Goal: Transaction & Acquisition: Purchase product/service

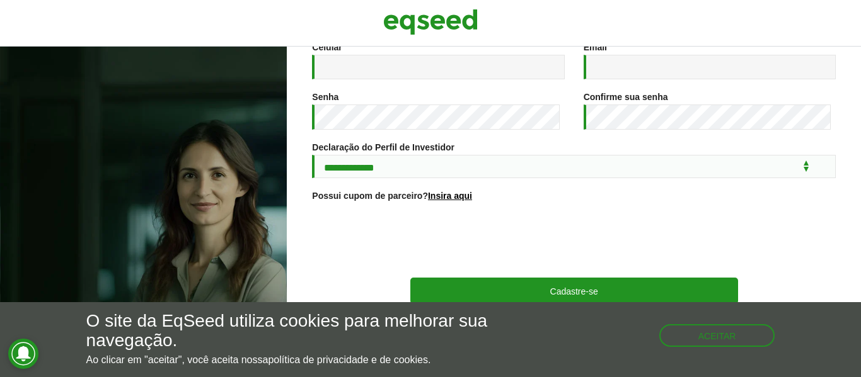
scroll to position [263, 0]
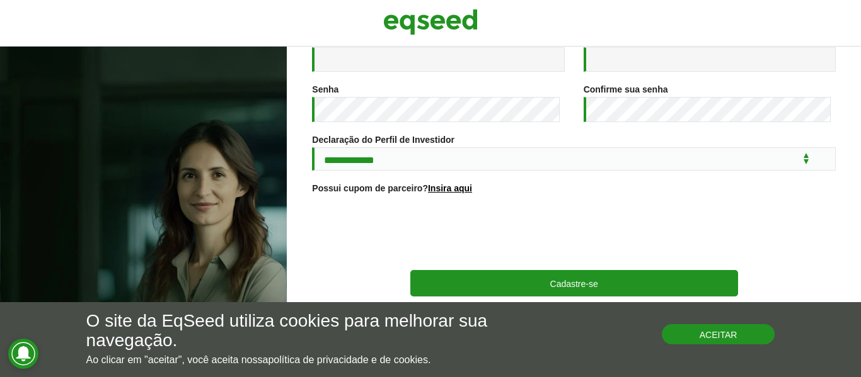
click at [730, 331] on button "Aceitar" at bounding box center [718, 334] width 113 height 20
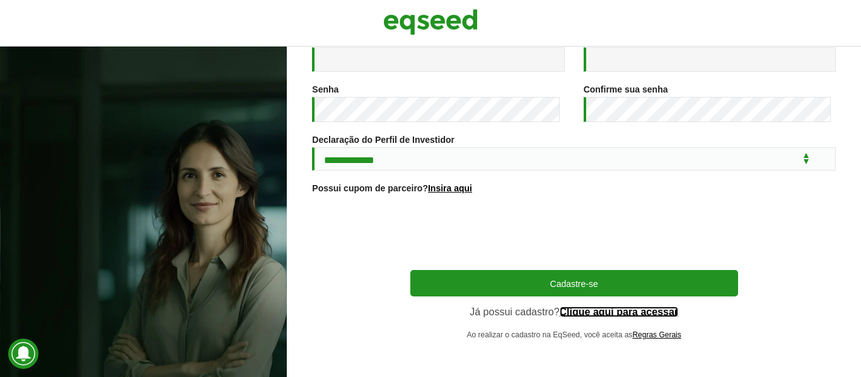
click at [651, 314] on link "Clique aqui para acessar" at bounding box center [618, 312] width 119 height 10
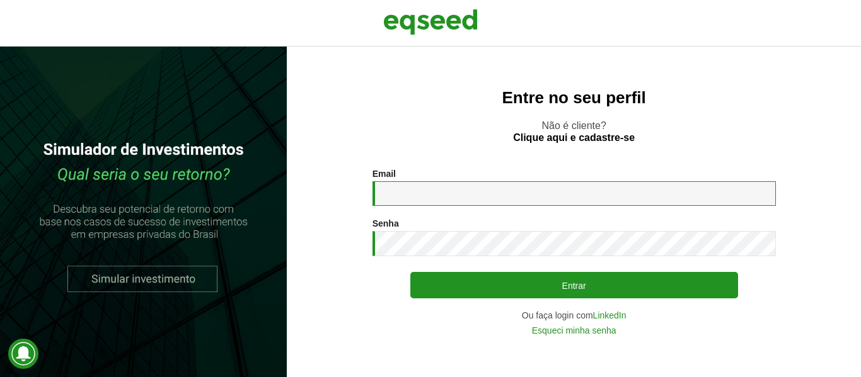
click at [464, 190] on input "Email *" at bounding box center [573, 193] width 403 height 25
type input "**********"
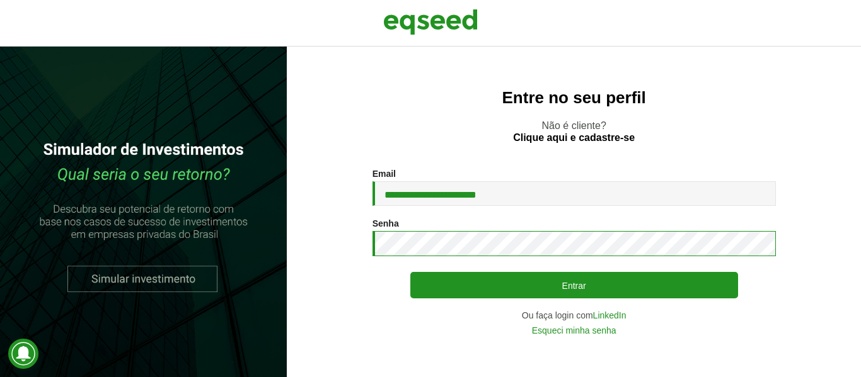
click at [410, 272] on button "Entrar" at bounding box center [574, 285] width 328 height 26
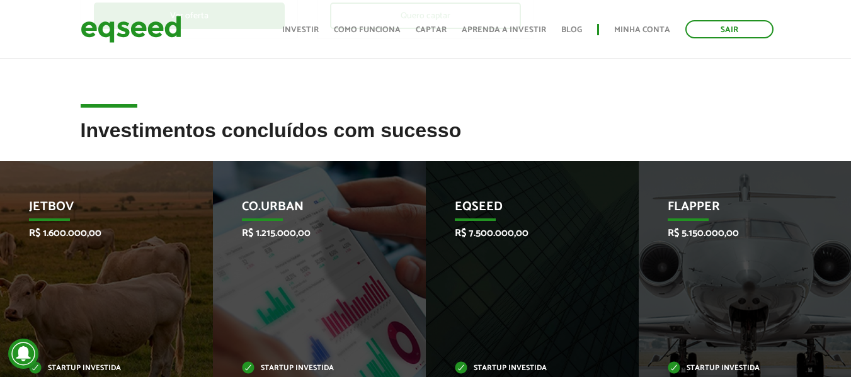
scroll to position [504, 0]
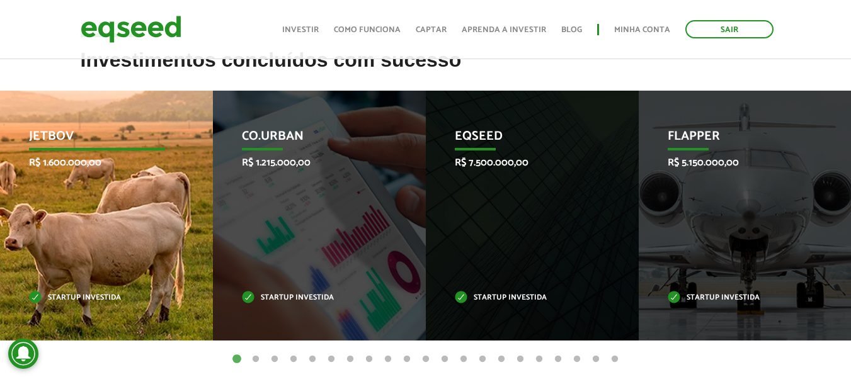
click at [167, 214] on div "JetBov R$ 1.600.000,00 Startup investida" at bounding box center [97, 216] width 194 height 250
click at [115, 204] on div "JetBov R$ 1.600.000,00 Startup investida" at bounding box center [97, 216] width 194 height 250
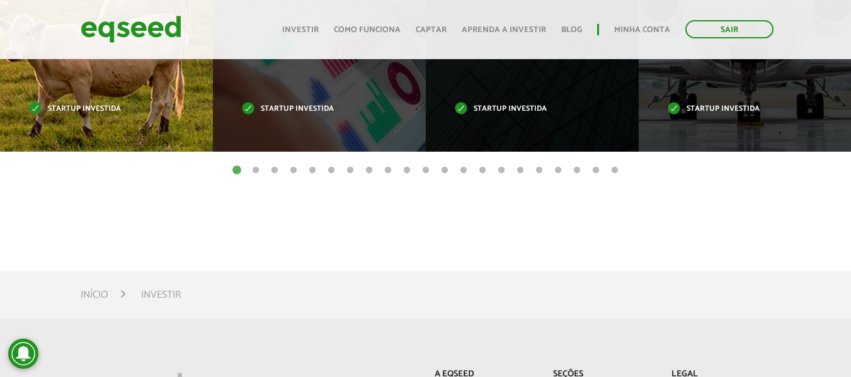
scroll to position [567, 0]
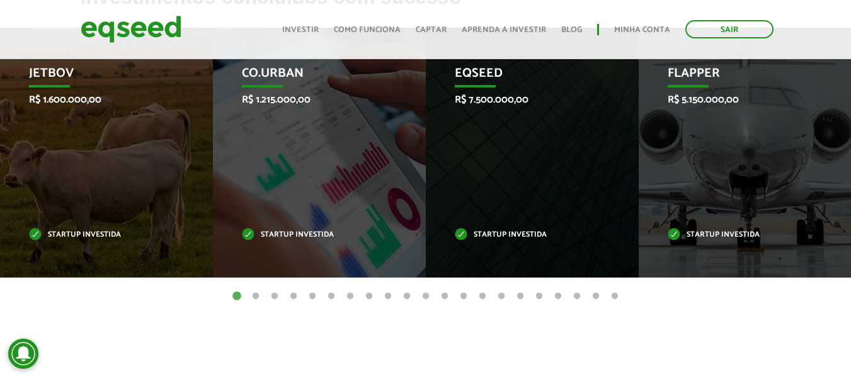
click at [255, 297] on button "2" at bounding box center [255, 296] width 13 height 13
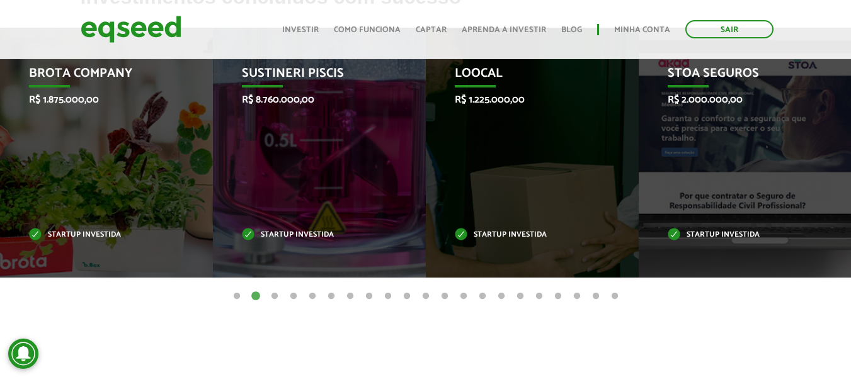
scroll to position [504, 0]
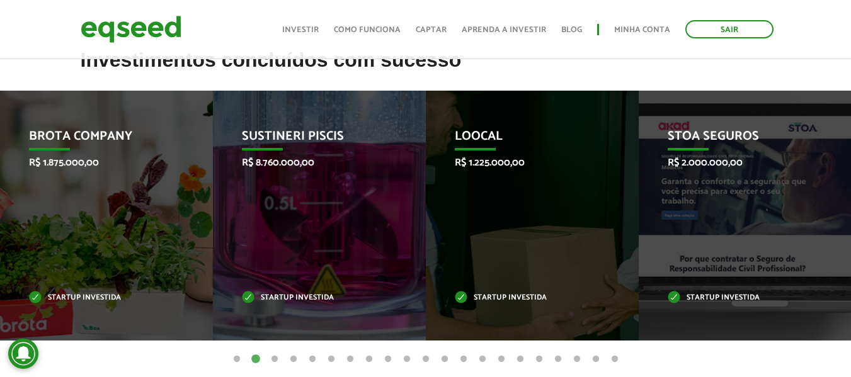
click at [271, 359] on button "3" at bounding box center [274, 359] width 13 height 13
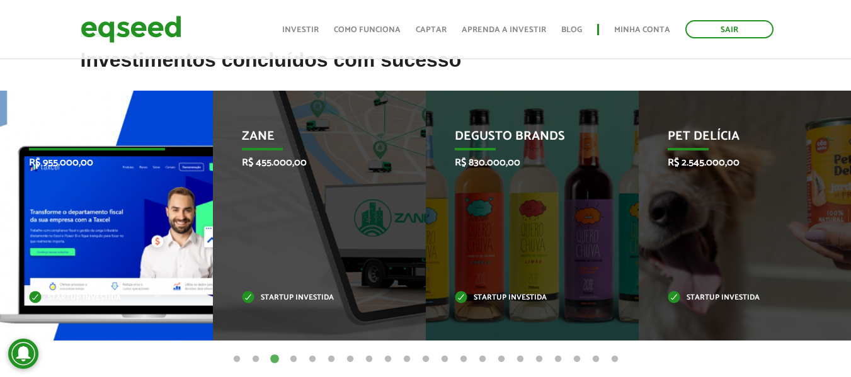
click at [119, 212] on div "Taxcel R$ 955.000,00 Startup investida" at bounding box center [97, 216] width 194 height 250
click at [113, 312] on div "Taxcel R$ 955.000,00 Startup investida" at bounding box center [97, 216] width 194 height 250
click at [121, 209] on div "Taxcel R$ 955.000,00 Startup investida" at bounding box center [97, 216] width 194 height 250
click at [134, 178] on div "Taxcel R$ 955.000,00 Startup investida" at bounding box center [97, 216] width 194 height 250
click at [144, 302] on p "Startup investida" at bounding box center [97, 298] width 136 height 7
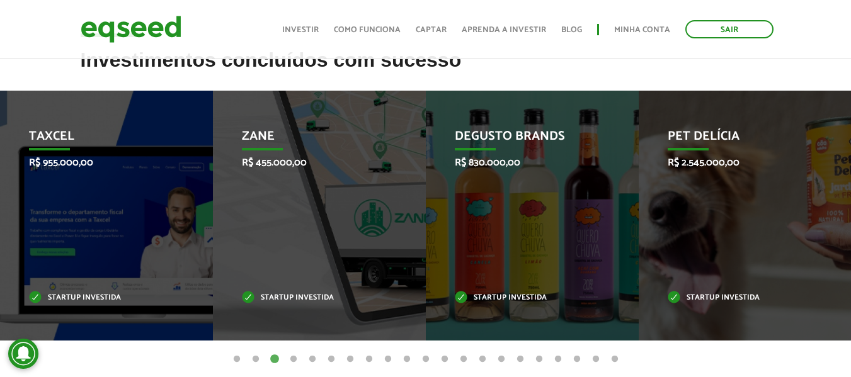
click at [296, 358] on button "4" at bounding box center [293, 359] width 13 height 13
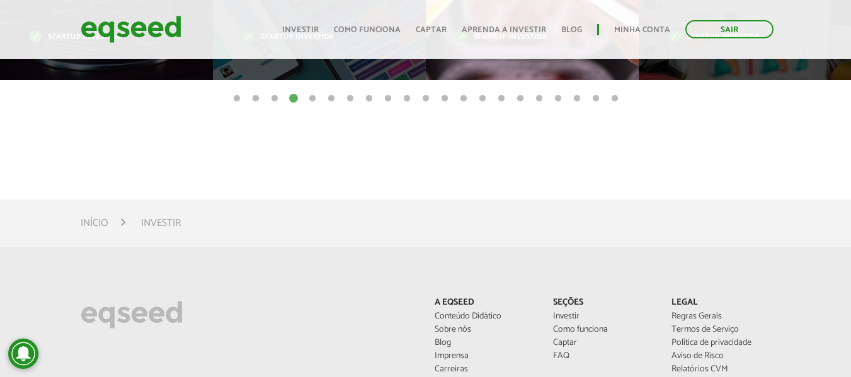
scroll to position [630, 0]
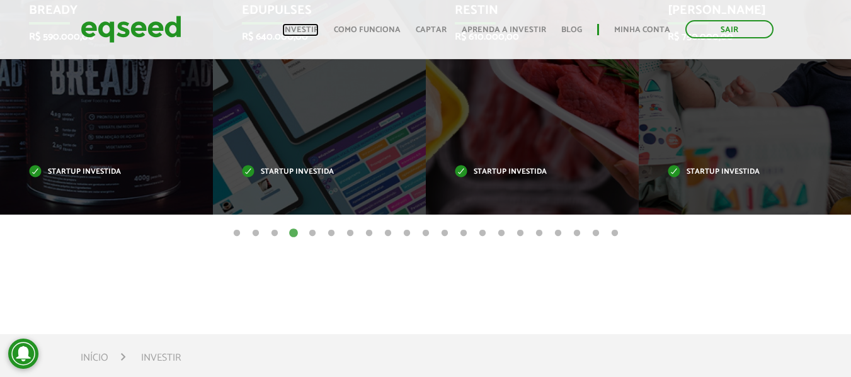
click at [310, 32] on link "Investir" at bounding box center [300, 30] width 37 height 8
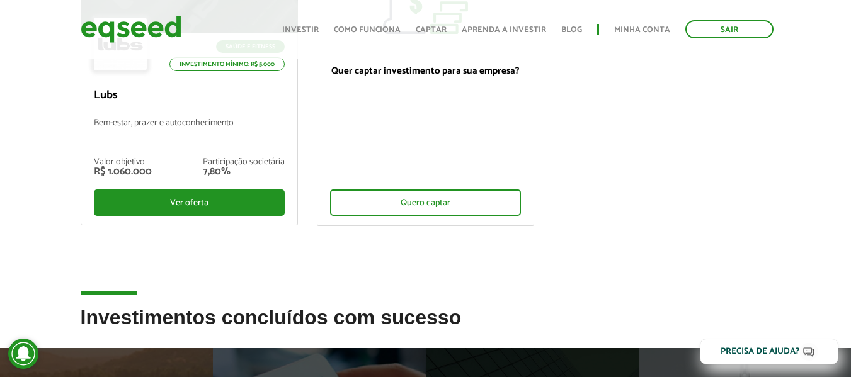
scroll to position [126, 0]
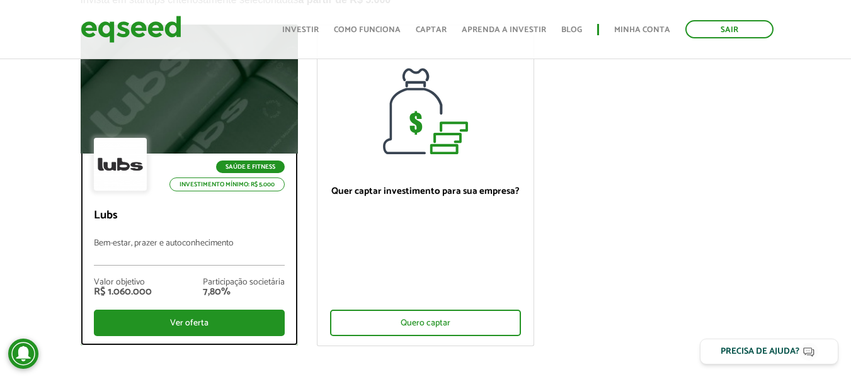
click at [209, 220] on p "Lubs" at bounding box center [189, 216] width 191 height 14
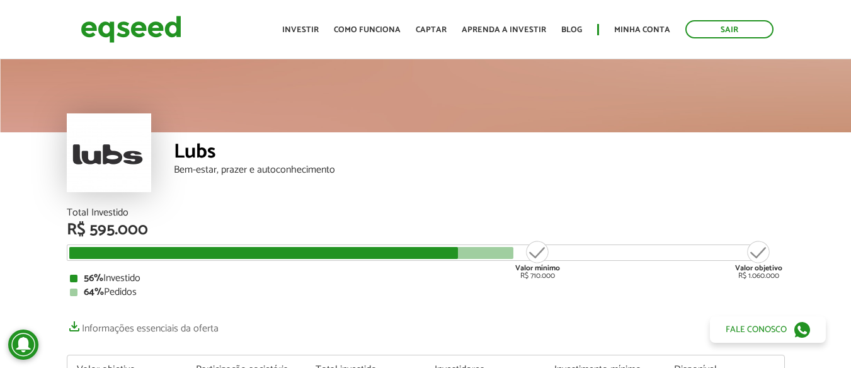
click at [106, 233] on div "R$ 595.000" at bounding box center [426, 230] width 718 height 16
click at [764, 275] on div "Valor objetivo R$ 1.060.000" at bounding box center [758, 259] width 47 height 40
click at [544, 249] on div "Valor mínimo R$ 710.000" at bounding box center [537, 259] width 47 height 40
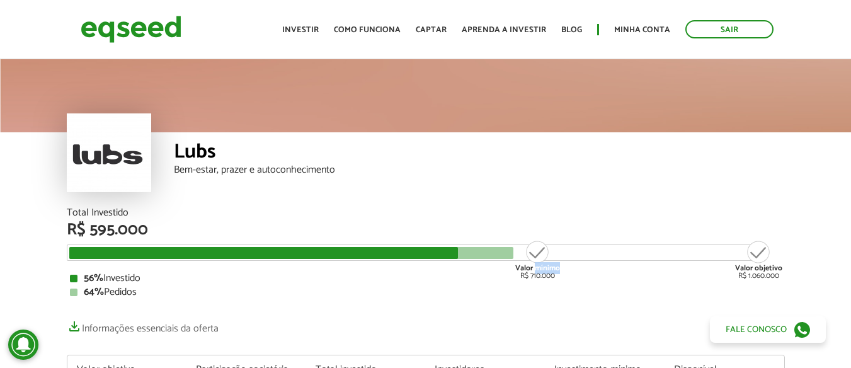
click at [544, 249] on div "Valor mínimo R$ 710.000" at bounding box center [537, 259] width 47 height 40
click at [577, 275] on div "56% Investido" at bounding box center [426, 278] width 712 height 10
click at [541, 273] on div "Valor mínimo R$ 710.000" at bounding box center [537, 259] width 47 height 40
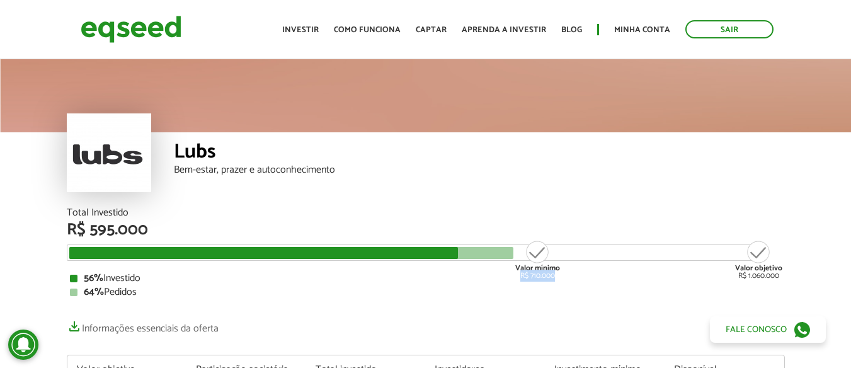
click at [541, 273] on div "Valor mínimo R$ 710.000" at bounding box center [537, 259] width 47 height 40
click at [540, 253] on div "Valor mínimo R$ 710.000" at bounding box center [537, 259] width 47 height 40
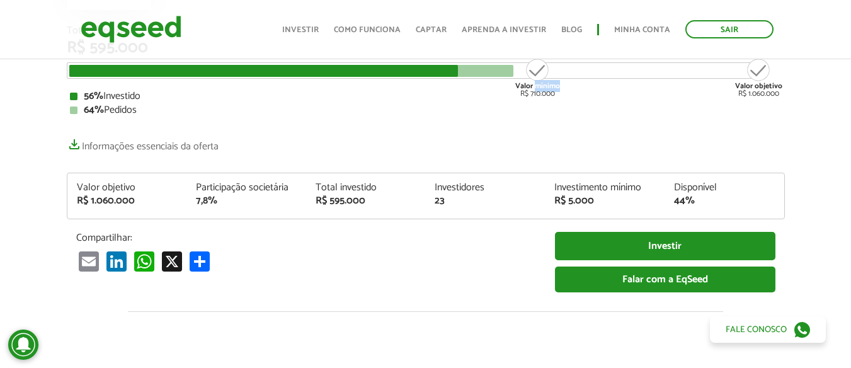
scroll to position [189, 0]
